Goal: Information Seeking & Learning: Learn about a topic

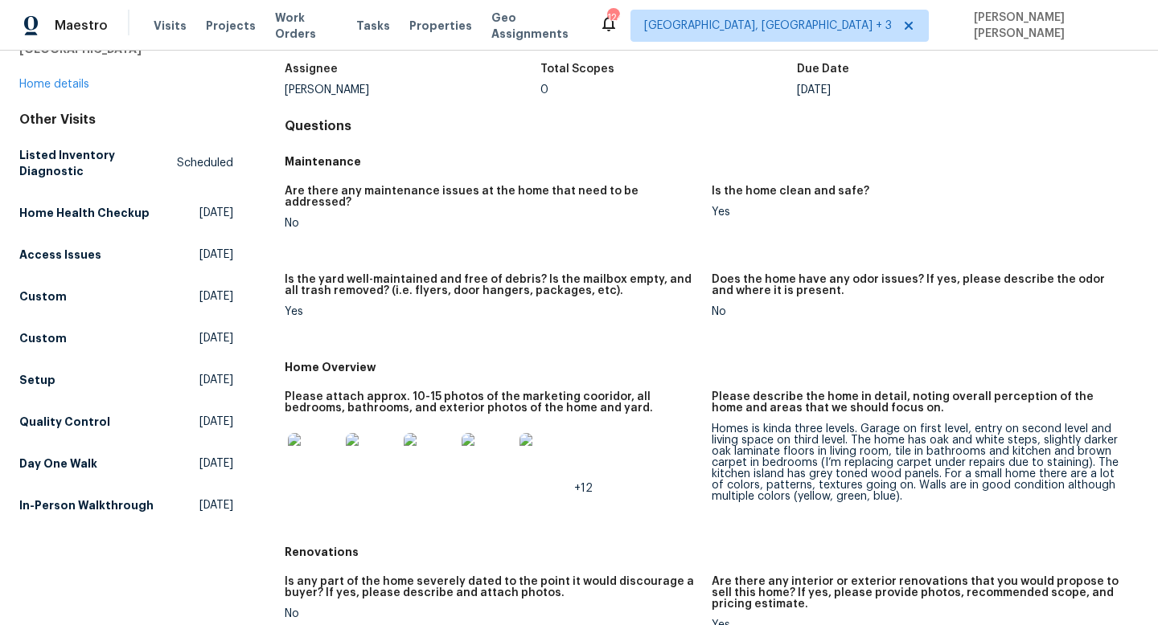
scroll to position [146, 0]
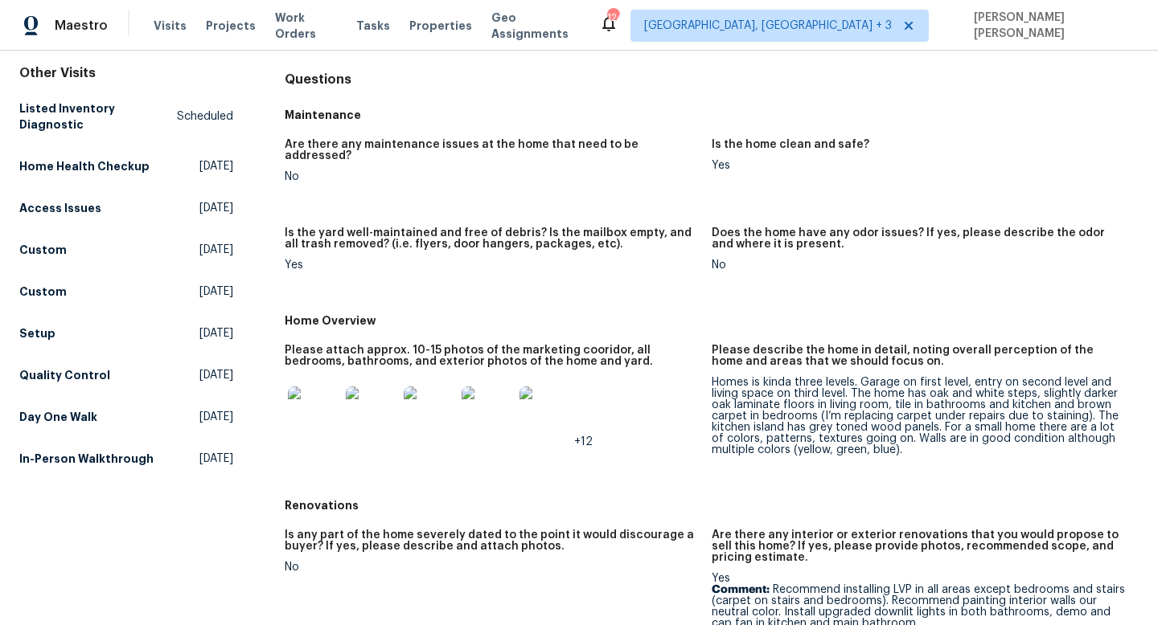
click at [729, 426] on div "Homes is kinda three levels. Garage on first level, entry on second level and l…" at bounding box center [918, 416] width 414 height 79
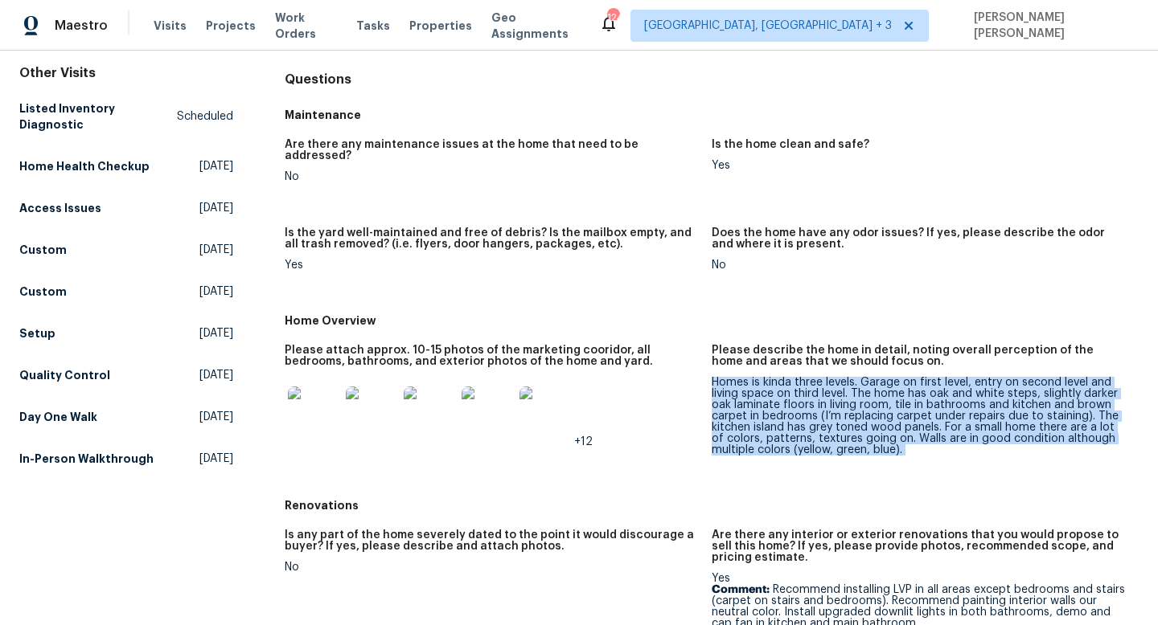
click at [729, 426] on div "Homes is kinda three levels. Garage on first level, entry on second level and l…" at bounding box center [918, 416] width 414 height 79
click at [764, 426] on div "Homes is kinda three levels. Garage on first level, entry on second level and l…" at bounding box center [918, 416] width 414 height 79
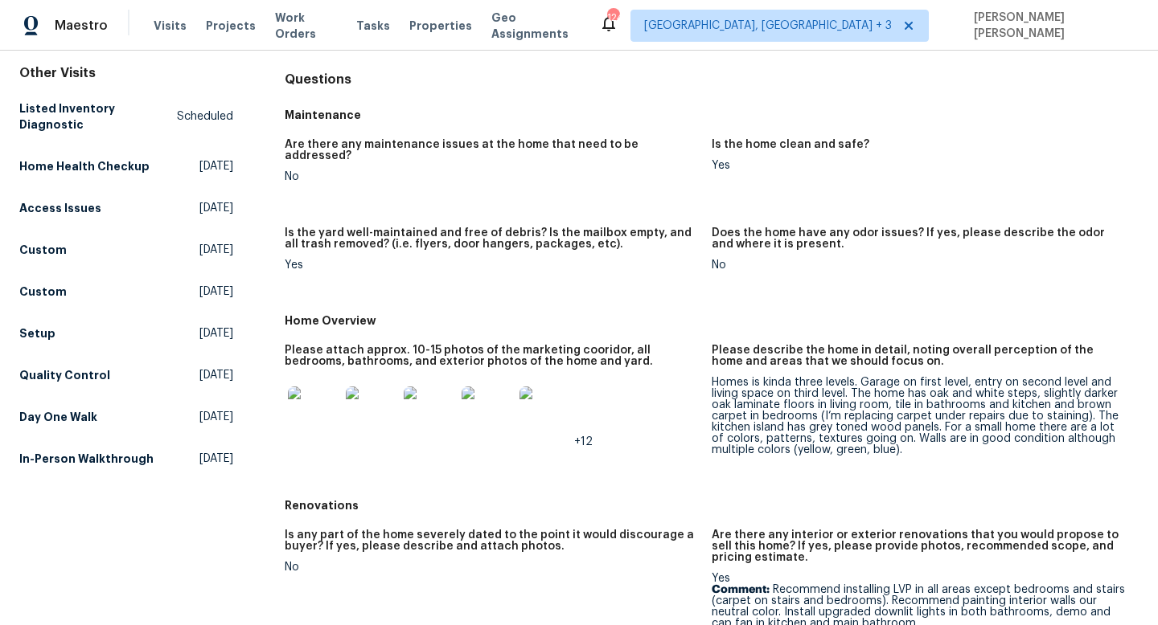
click at [795, 404] on div "Homes is kinda three levels. Garage on first level, entry on second level and l…" at bounding box center [918, 416] width 414 height 79
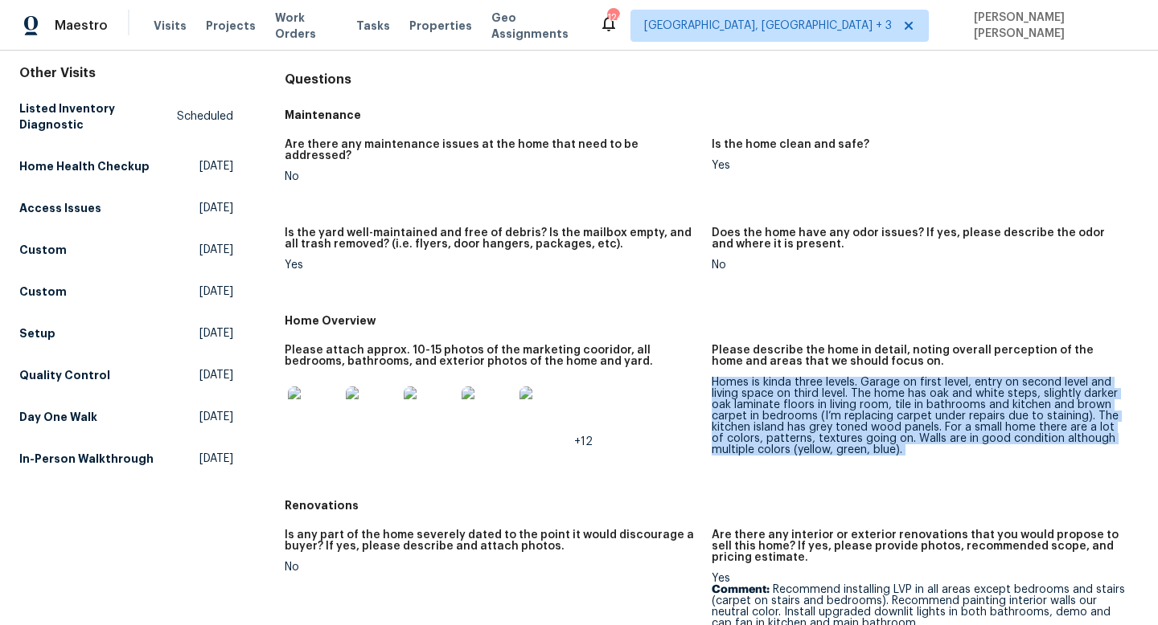
click at [795, 404] on div "Homes is kinda three levels. Garage on first level, entry on second level and l…" at bounding box center [918, 416] width 414 height 79
click at [822, 377] on div "Homes is kinda three levels. Garage on first level, entry on second level and l…" at bounding box center [918, 416] width 414 height 79
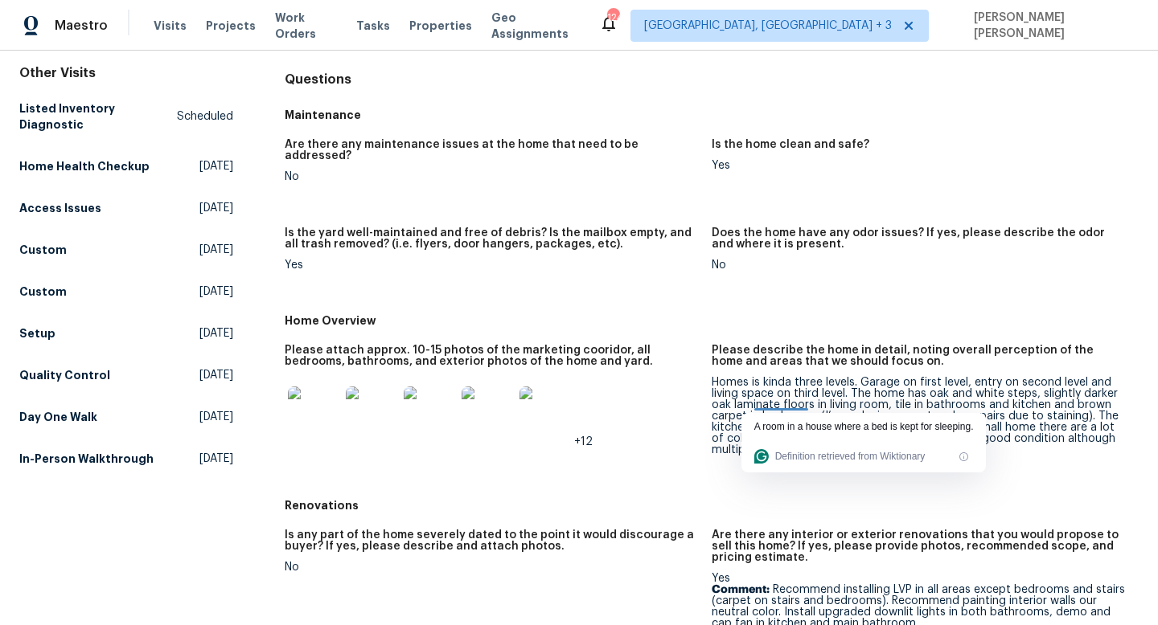
click at [822, 377] on div "Homes is kinda three levels. Garage on first level, entry on second level and l…" at bounding box center [918, 416] width 414 height 79
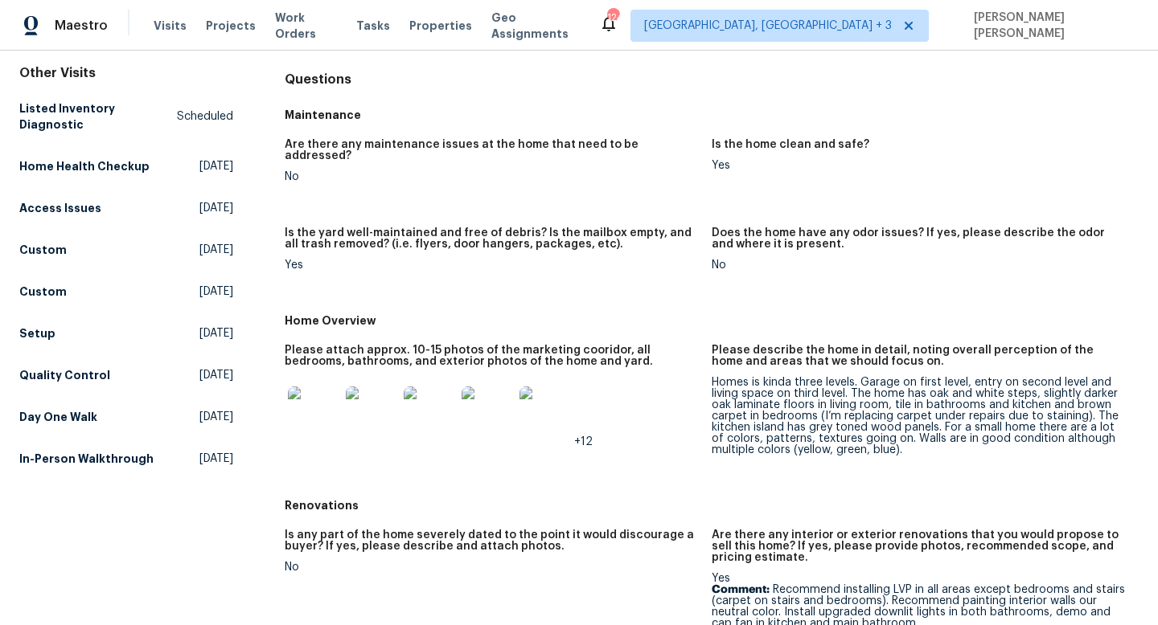
click at [314, 388] on img at bounding box center [313, 412] width 51 height 51
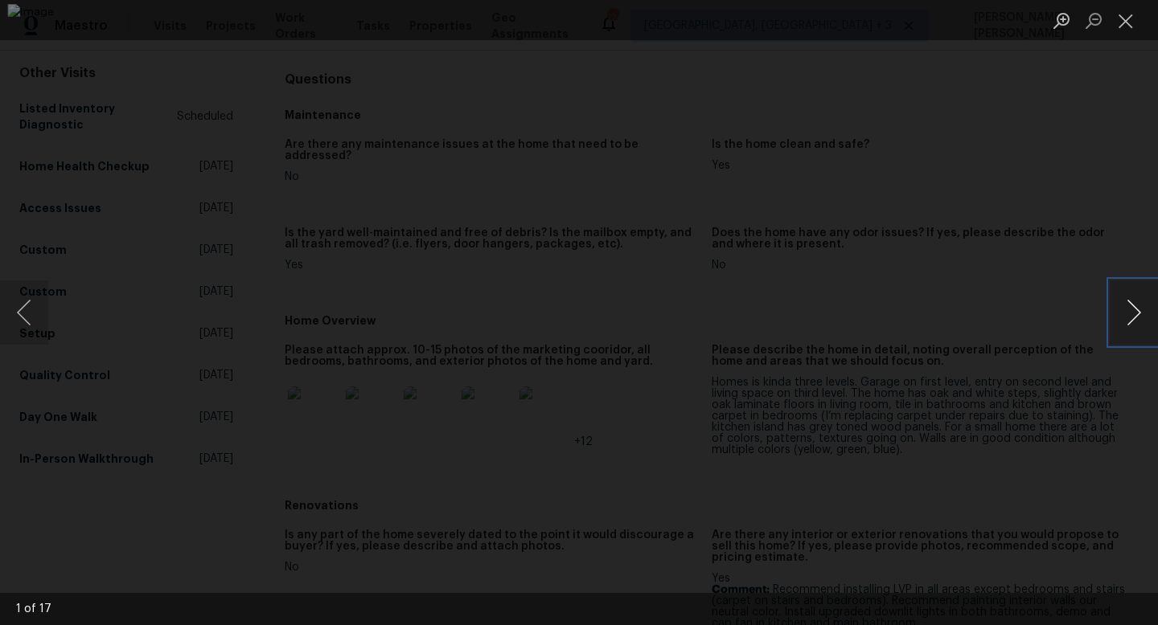
click at [1122, 305] on button "Next image" at bounding box center [1133, 313] width 48 height 64
click at [1122, 306] on button "Next image" at bounding box center [1133, 313] width 48 height 64
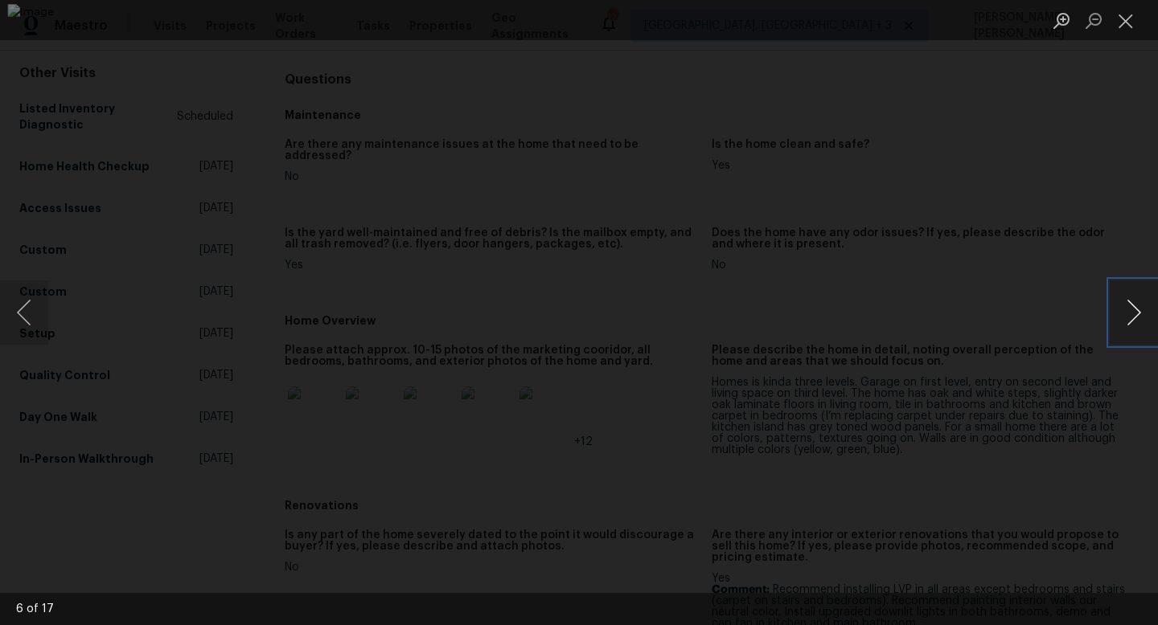
click at [1122, 306] on button "Next image" at bounding box center [1133, 313] width 48 height 64
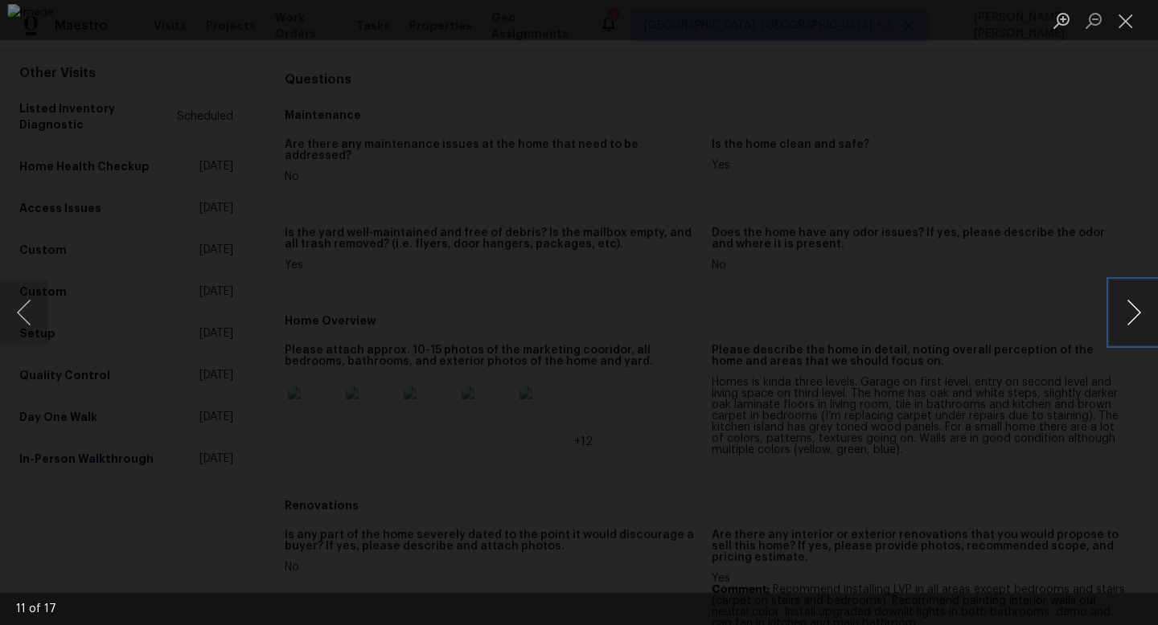
click at [1122, 306] on button "Next image" at bounding box center [1133, 313] width 48 height 64
click at [1044, 340] on div "Lightbox" at bounding box center [579, 312] width 1158 height 625
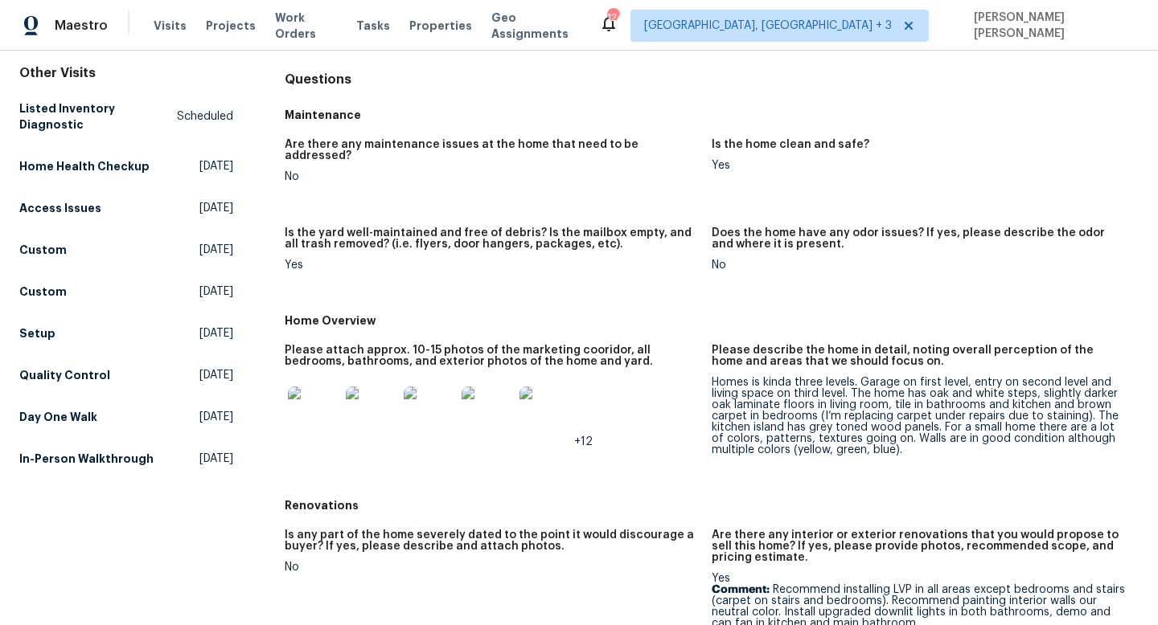
click at [834, 416] on div "Homes is kinda three levels. Garage on first level, entry on second level and l…" at bounding box center [918, 416] width 414 height 79
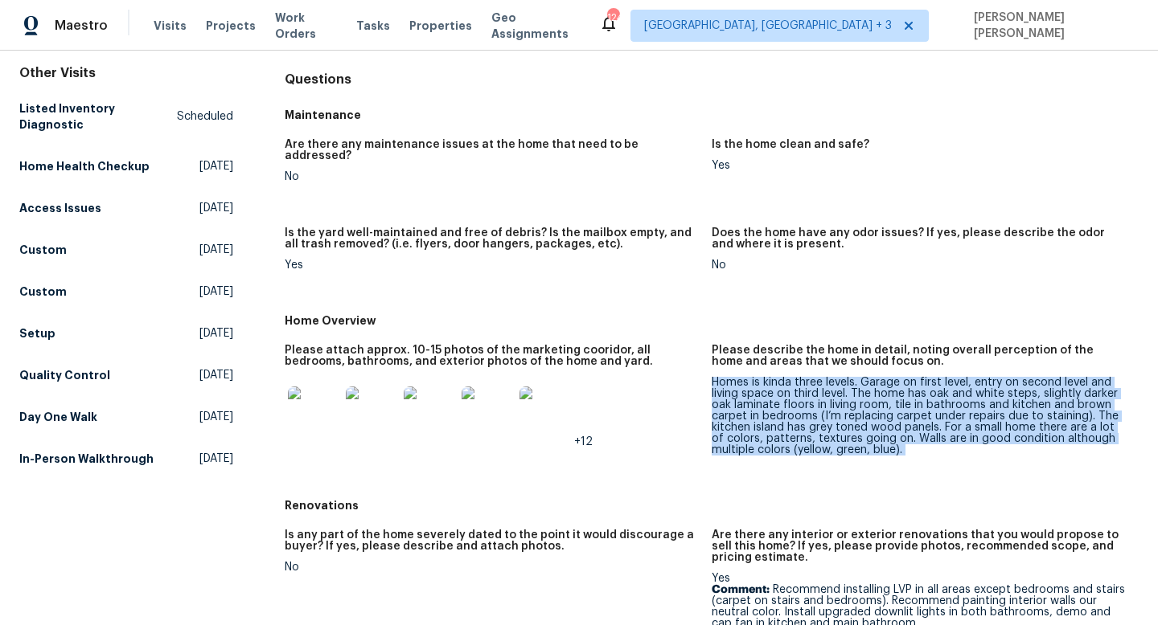
click at [834, 416] on div "Homes is kinda three levels. Garage on first level, entry on second level and l…" at bounding box center [918, 416] width 414 height 79
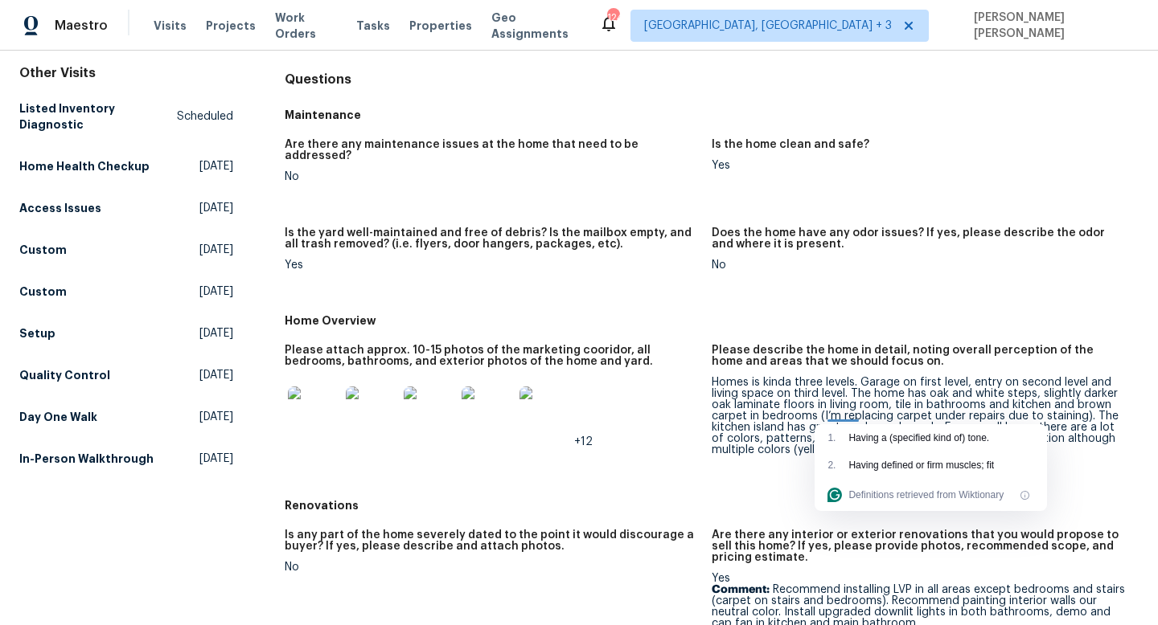
click at [767, 391] on div "Homes is kinda three levels. Garage on first level, entry on second level and l…" at bounding box center [918, 416] width 414 height 79
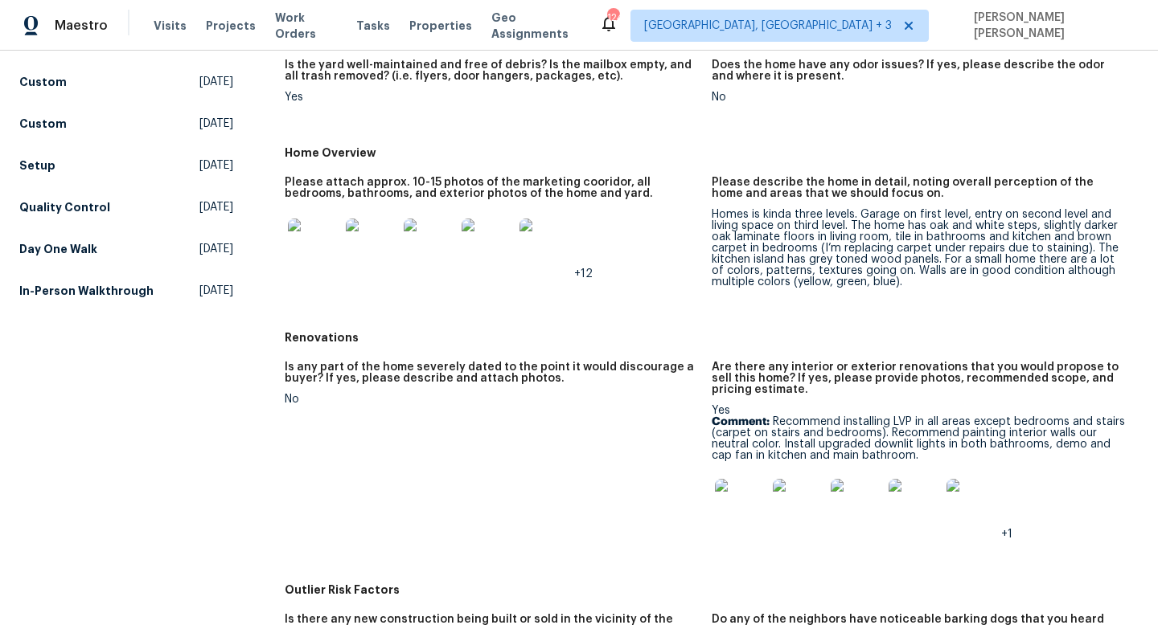
scroll to position [316, 0]
click at [767, 426] on p "Comment: Recommend installing LVP in all areas except bedrooms and stairs (carp…" at bounding box center [918, 437] width 414 height 45
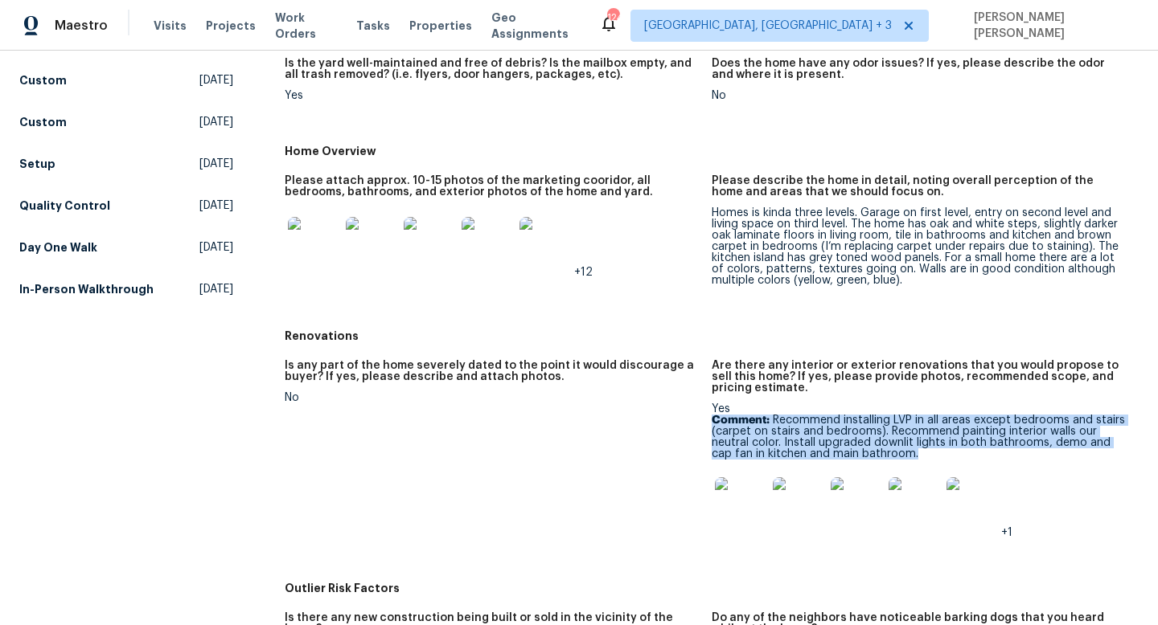
click at [767, 426] on p "Comment: Recommend installing LVP in all areas except bedrooms and stairs (carp…" at bounding box center [918, 437] width 414 height 45
click at [793, 437] on p "Comment: Recommend installing LVP in all areas except bedrooms and stairs (carp…" at bounding box center [918, 437] width 414 height 45
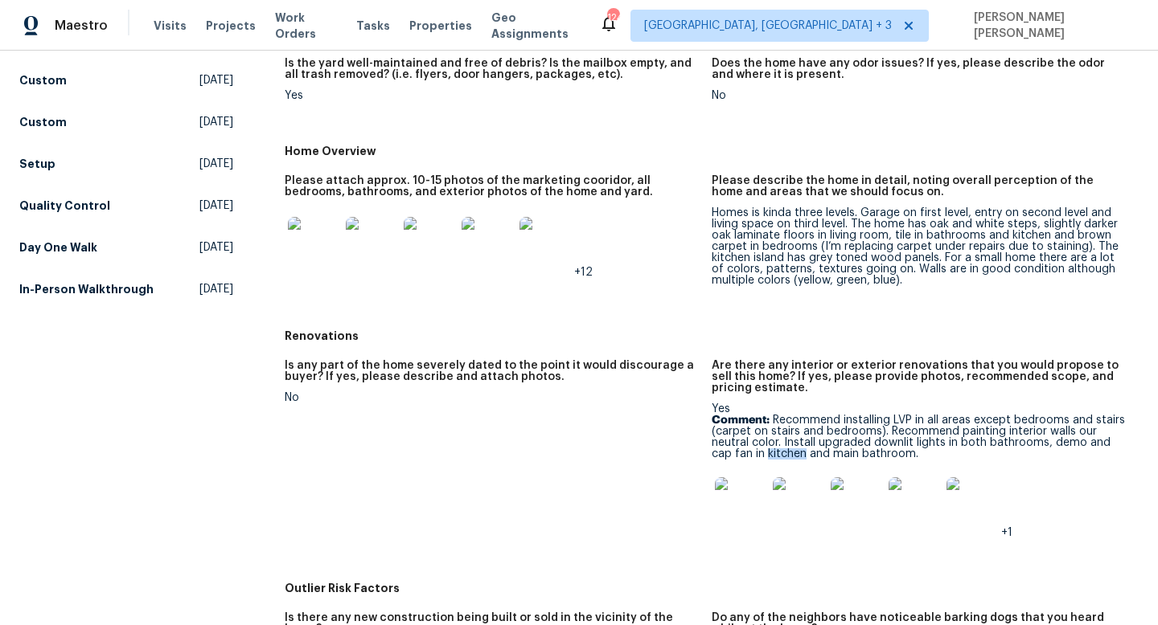
click at [793, 437] on p "Comment: Recommend installing LVP in all areas except bedrooms and stairs (carp…" at bounding box center [918, 437] width 414 height 45
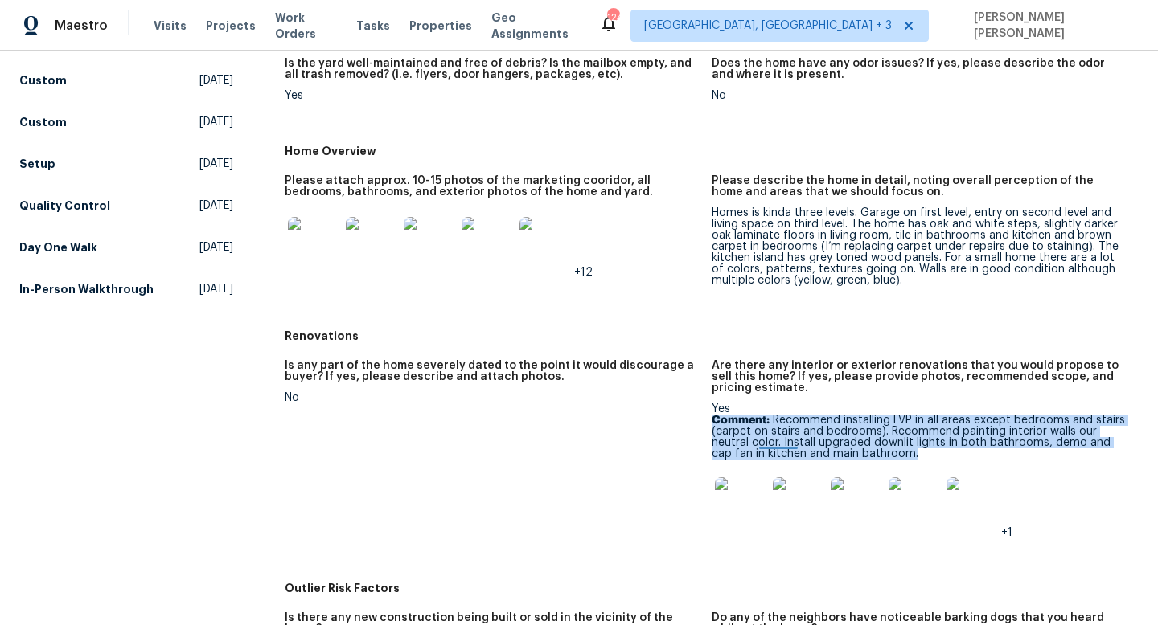
click at [793, 437] on p "Comment: Recommend installing LVP in all areas except bedrooms and stairs (carp…" at bounding box center [918, 437] width 414 height 45
click at [814, 437] on p "Comment: Recommend installing LVP in all areas except bedrooms and stairs (carp…" at bounding box center [918, 437] width 414 height 45
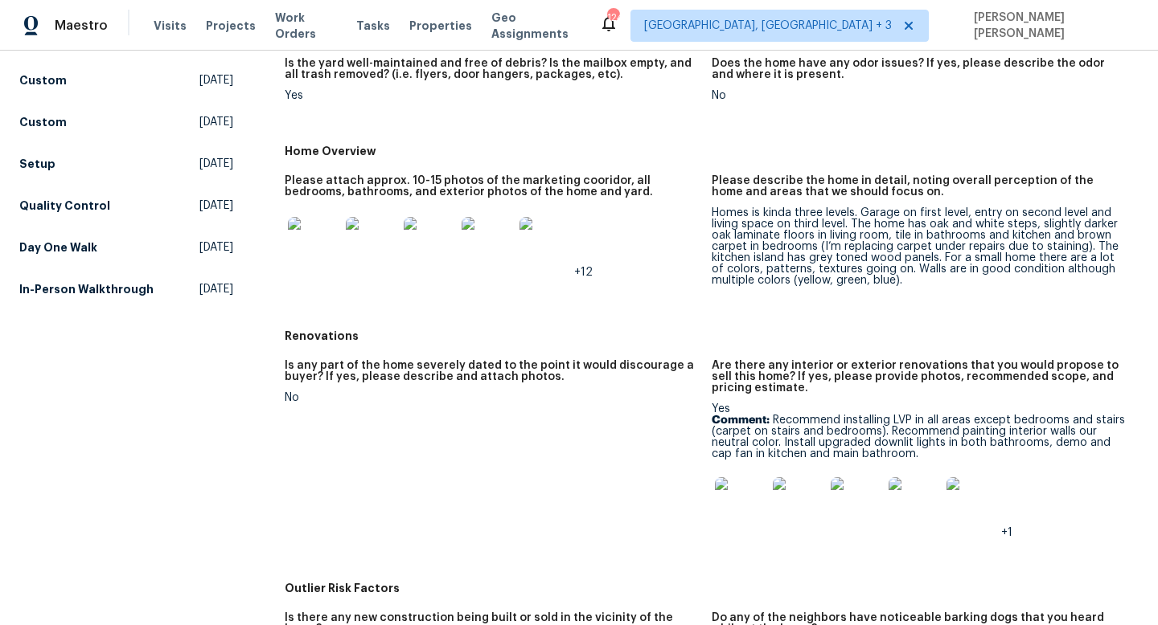
click at [725, 498] on img at bounding box center [740, 503] width 51 height 51
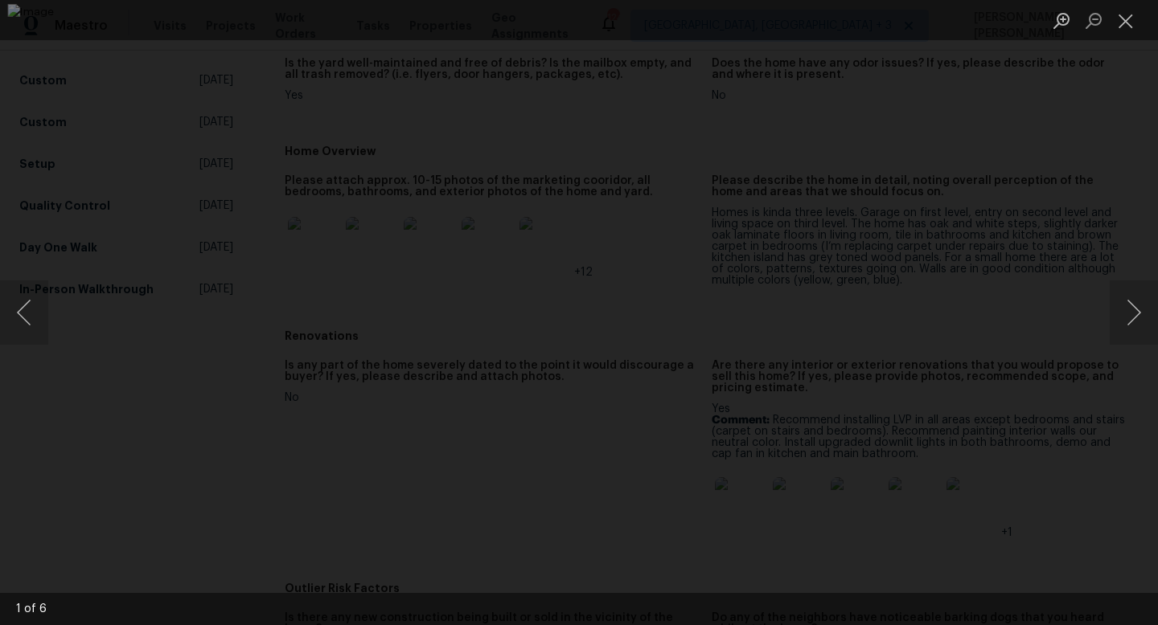
click at [801, 228] on img "Lightbox" at bounding box center [578, 312] width 1142 height 617
click at [1030, 247] on div "Lightbox" at bounding box center [579, 312] width 1158 height 625
